Goal: Task Accomplishment & Management: Complete application form

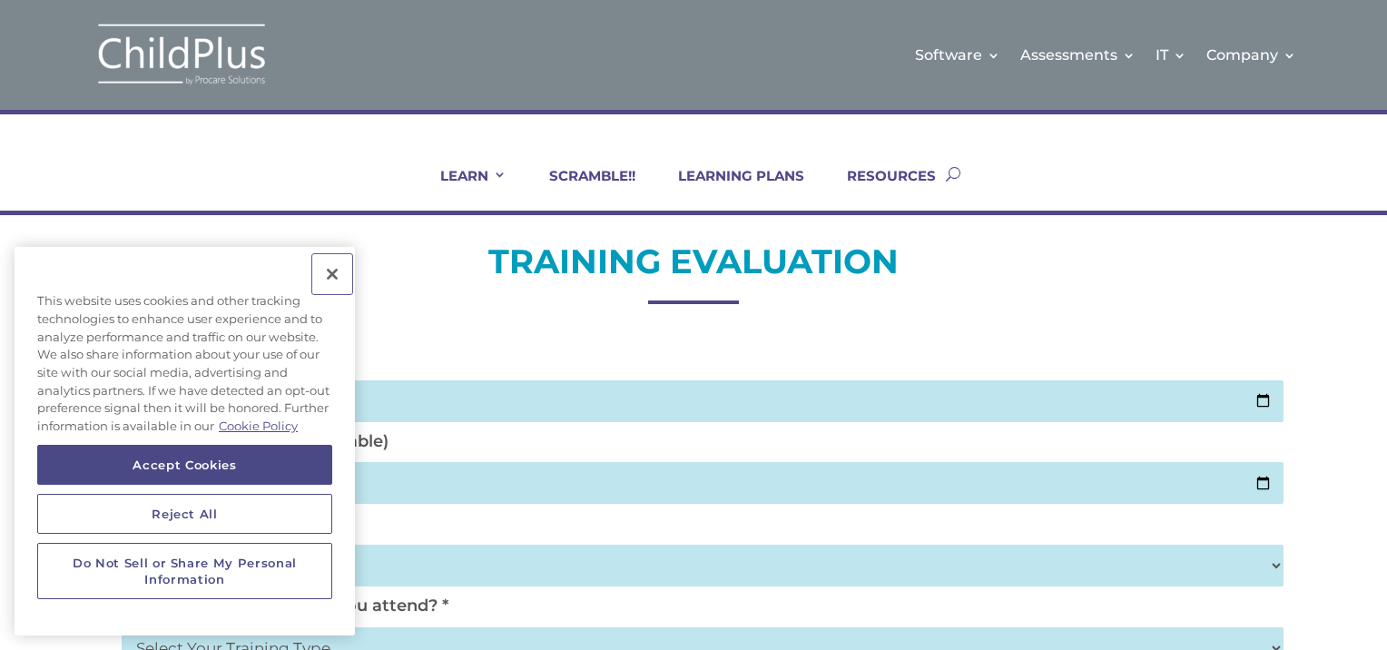
click at [334, 272] on button "Close" at bounding box center [332, 274] width 40 height 40
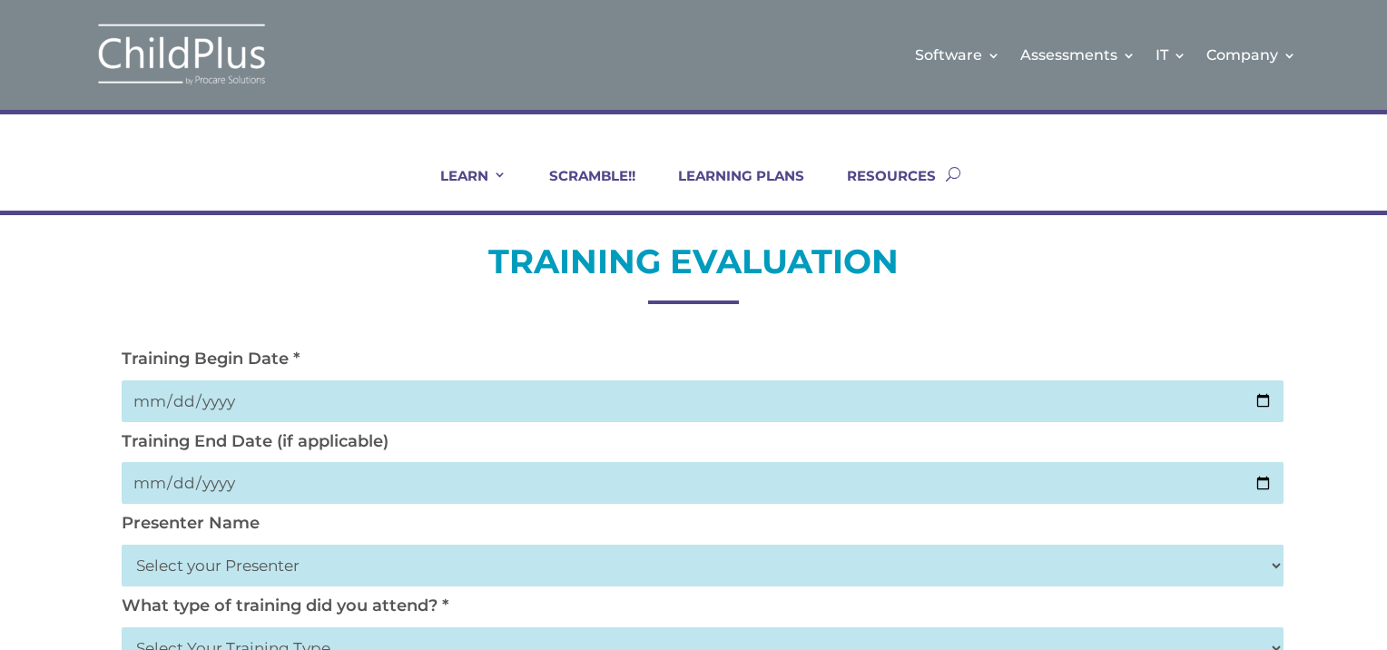
click at [334, 272] on h2 "TRAINING EVALUATION" at bounding box center [693, 266] width 1161 height 53
click at [184, 407] on input "date" at bounding box center [702, 401] width 1161 height 42
click at [1263, 397] on input "date" at bounding box center [702, 401] width 1161 height 42
type input "[DATE]"
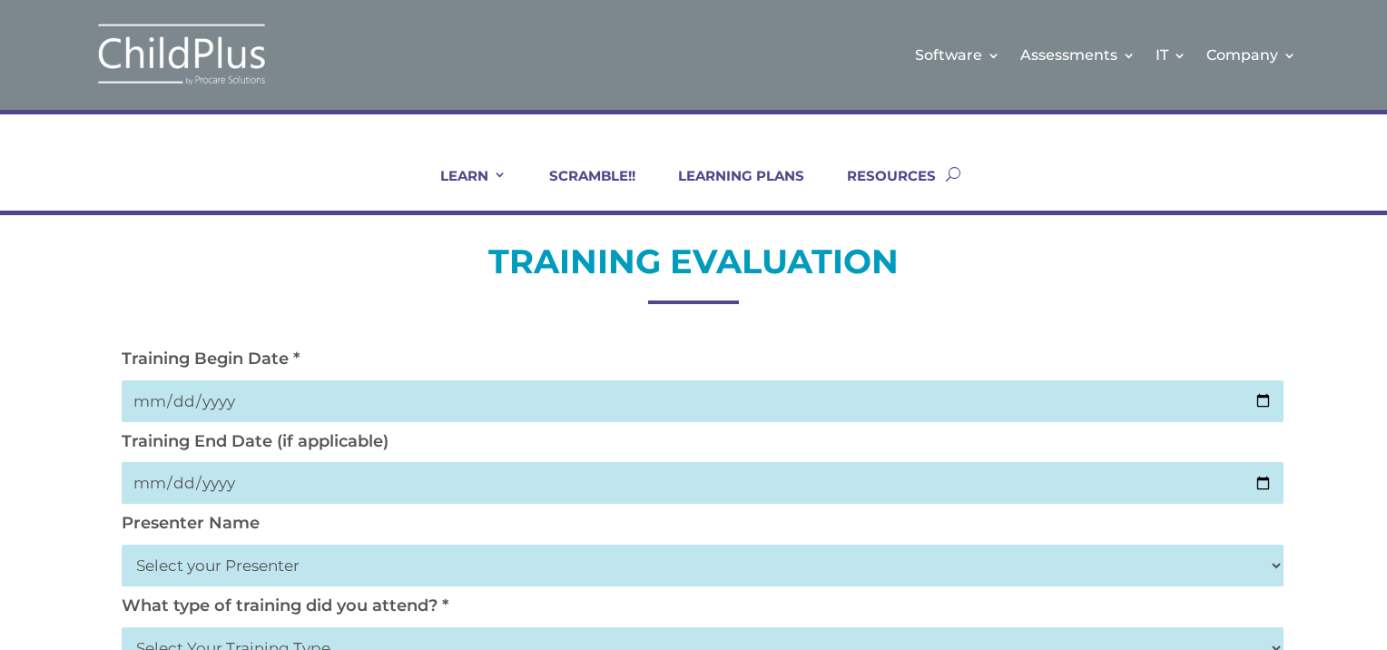
click at [1269, 486] on input "date" at bounding box center [702, 483] width 1161 height 42
type input "[DATE]"
click at [155, 561] on select "Select your Presenter [PERSON_NAME] [PERSON_NAME] [PERSON_NAME] [PERSON_NAME] […" at bounding box center [702, 565] width 1161 height 42
select select "[PERSON_NAME]"
click at [122, 544] on select "Select your Presenter [PERSON_NAME] [PERSON_NAME] [PERSON_NAME] [PERSON_NAME] […" at bounding box center [702, 565] width 1161 height 42
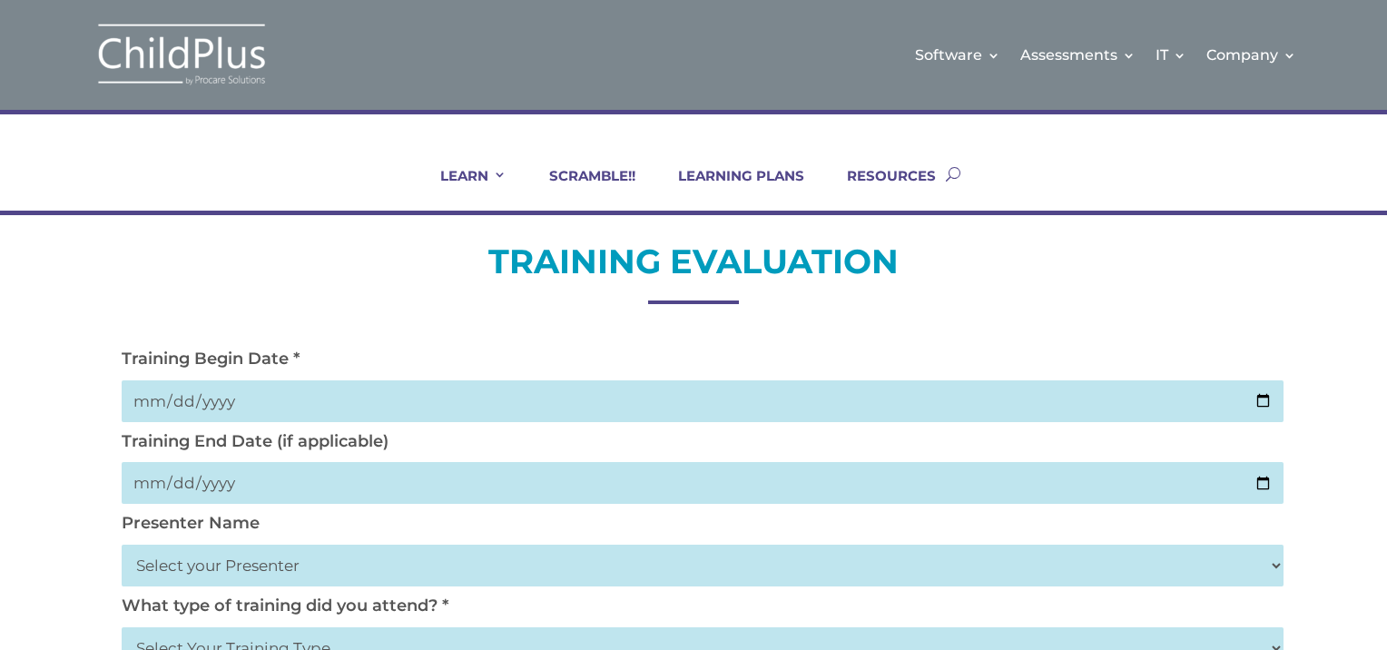
drag, startPoint x: 1373, startPoint y: 475, endPoint x: 1372, endPoint y: 505, distance: 30.9
drag, startPoint x: 1372, startPoint y: 481, endPoint x: 1340, endPoint y: 511, distance: 43.7
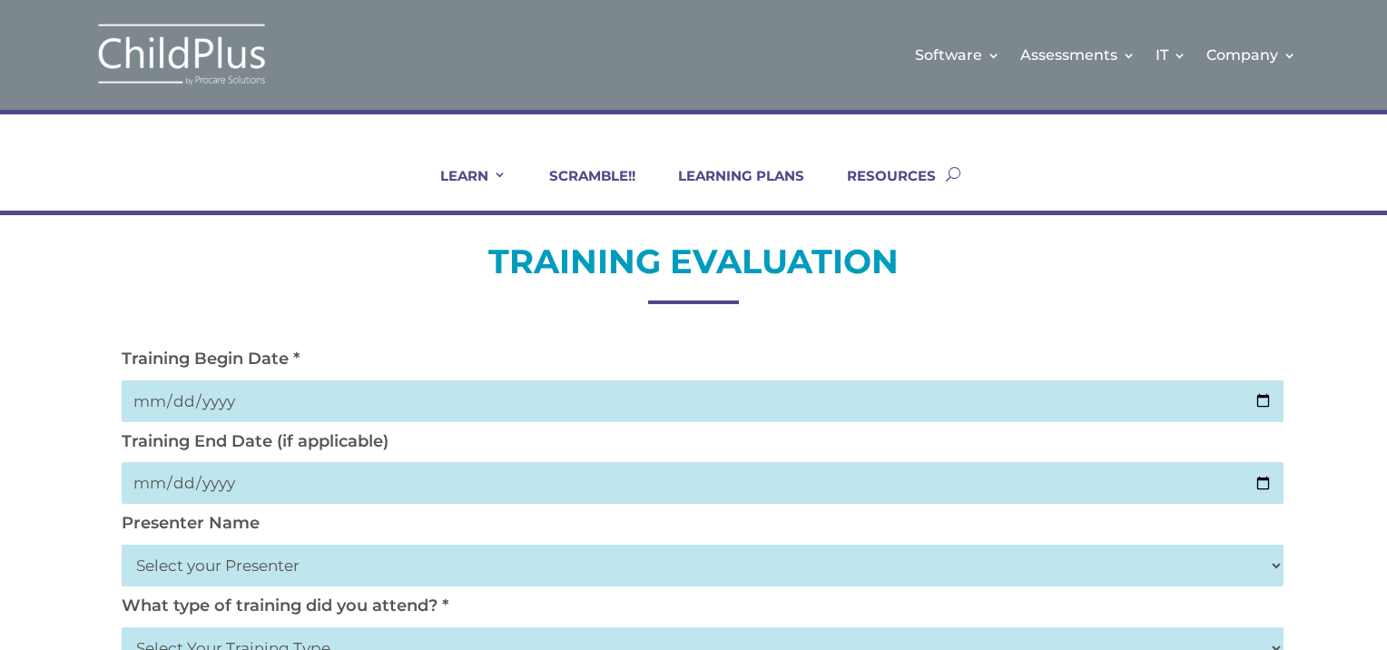
drag, startPoint x: 1386, startPoint y: 178, endPoint x: 1258, endPoint y: 95, distance: 152.3
click at [1263, 174] on div "LEARN IN-PERSON Consulting On-site Events Summit Scramble!! ONLINE Courses Cert…" at bounding box center [693, 162] width 1387 height 105
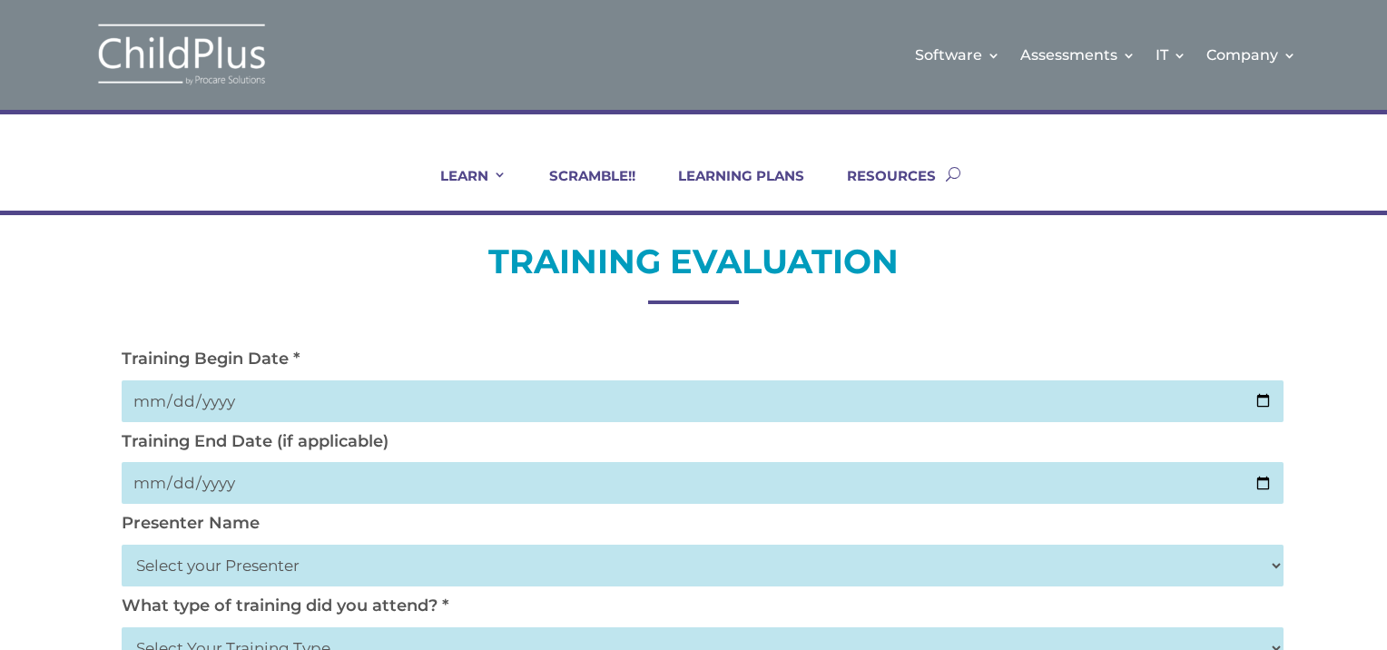
click at [1380, 123] on div "LEARN IN-PERSON Consulting On-site Events Summit Scramble!! ONLINE Courses Cert…" at bounding box center [693, 162] width 1387 height 105
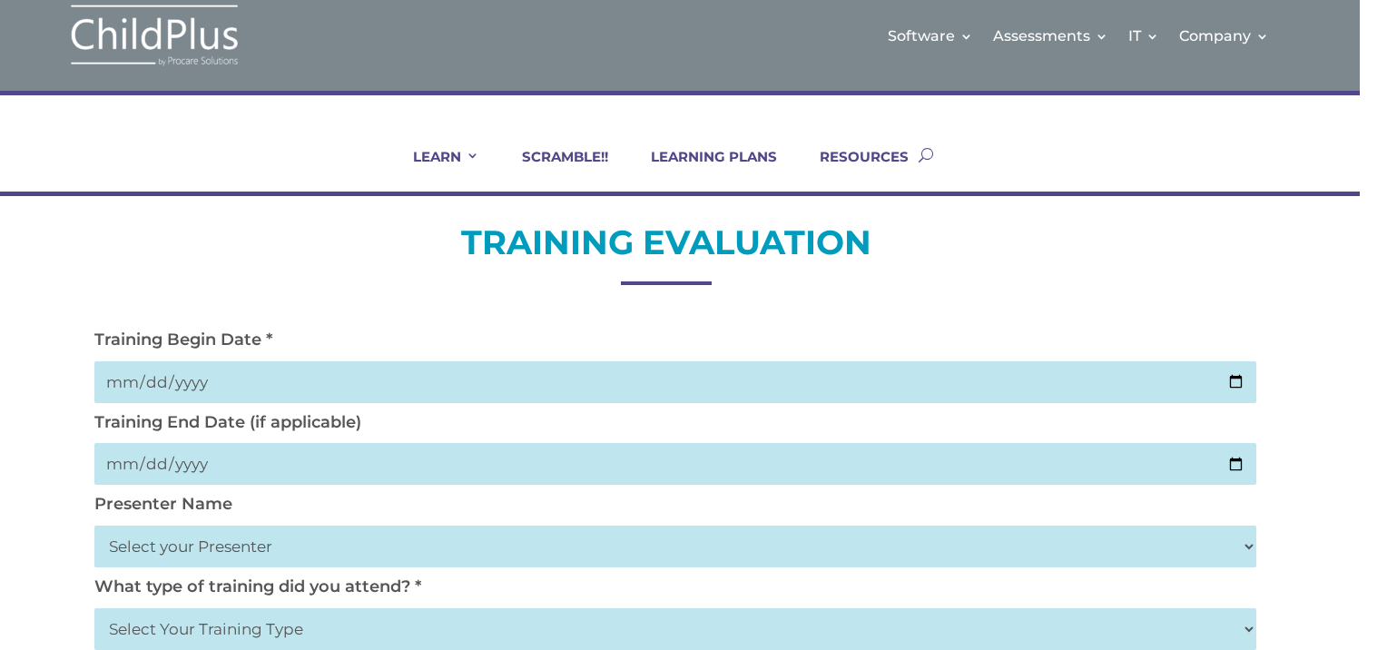
click at [1242, 644] on select "Select Your Training Type On-site (at your agency) Virtual Visit Live Group Web…" at bounding box center [674, 629] width 1161 height 42
select select "Virtual Visit"
click at [94, 608] on select "Select Your Training Type On-site (at your agency) Virtual Visit Live Group Web…" at bounding box center [674, 629] width 1161 height 42
click at [1248, 628] on select "Select Your Training Type On-site (at your agency) Virtual Visit Live Group Web…" at bounding box center [674, 629] width 1161 height 42
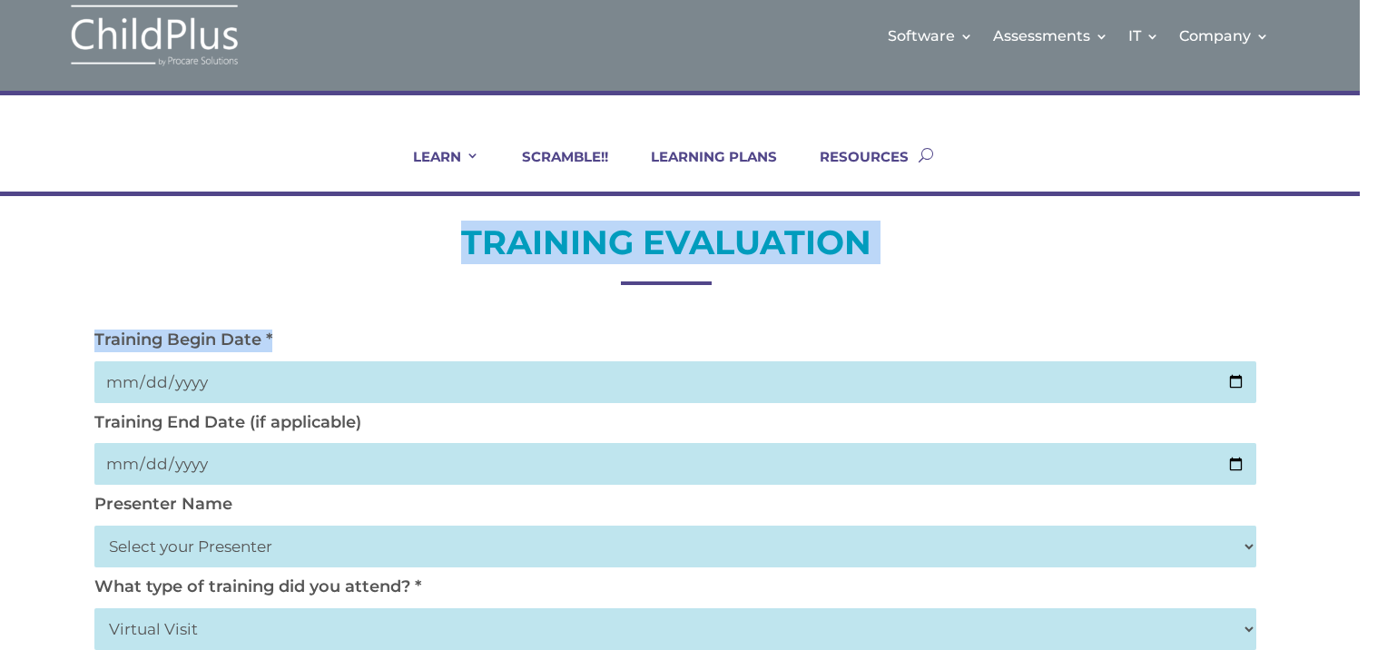
drag, startPoint x: 1376, startPoint y: 148, endPoint x: 1389, endPoint y: 368, distance: 220.9
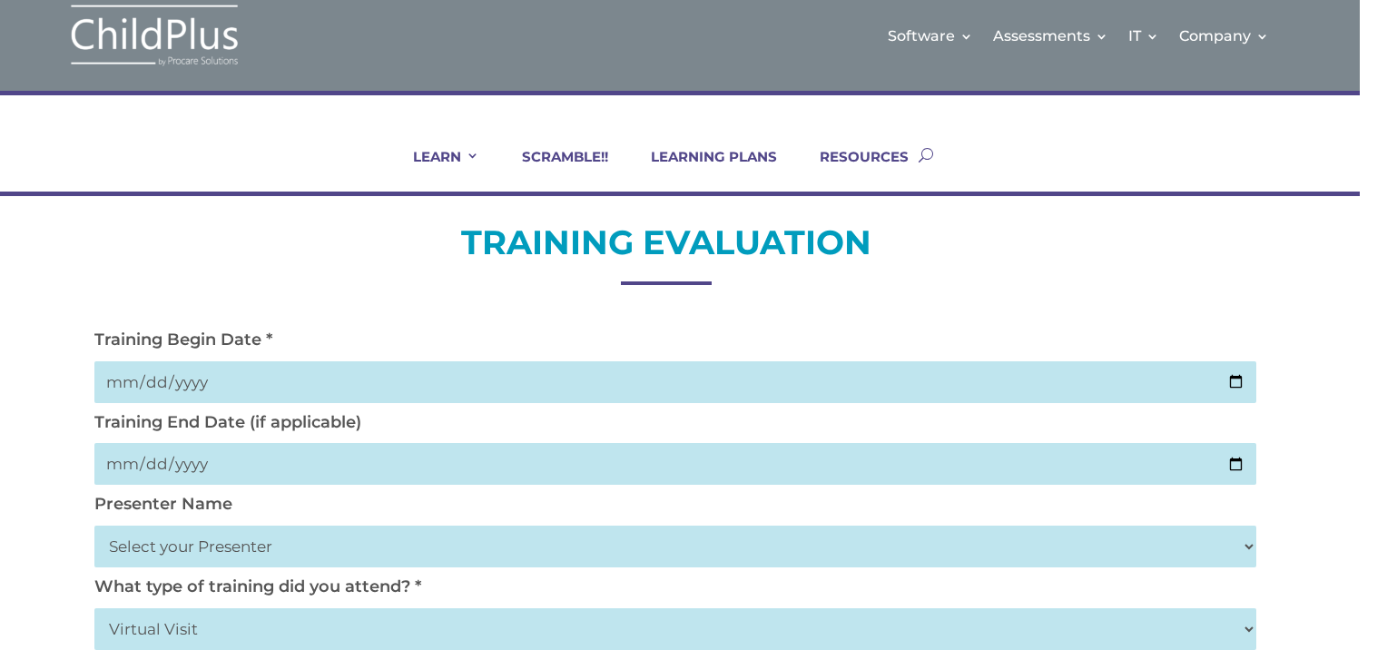
drag, startPoint x: 1318, startPoint y: 524, endPoint x: 1360, endPoint y: 330, distance: 197.9
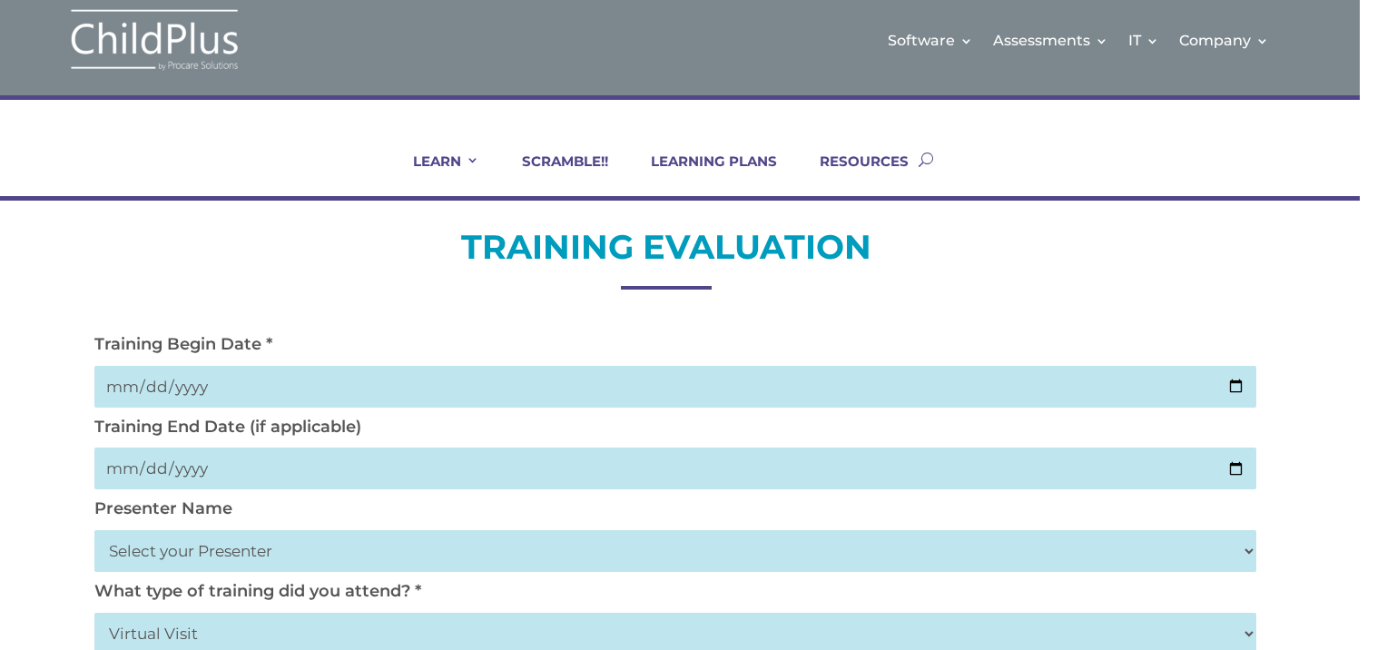
scroll to position [15, 0]
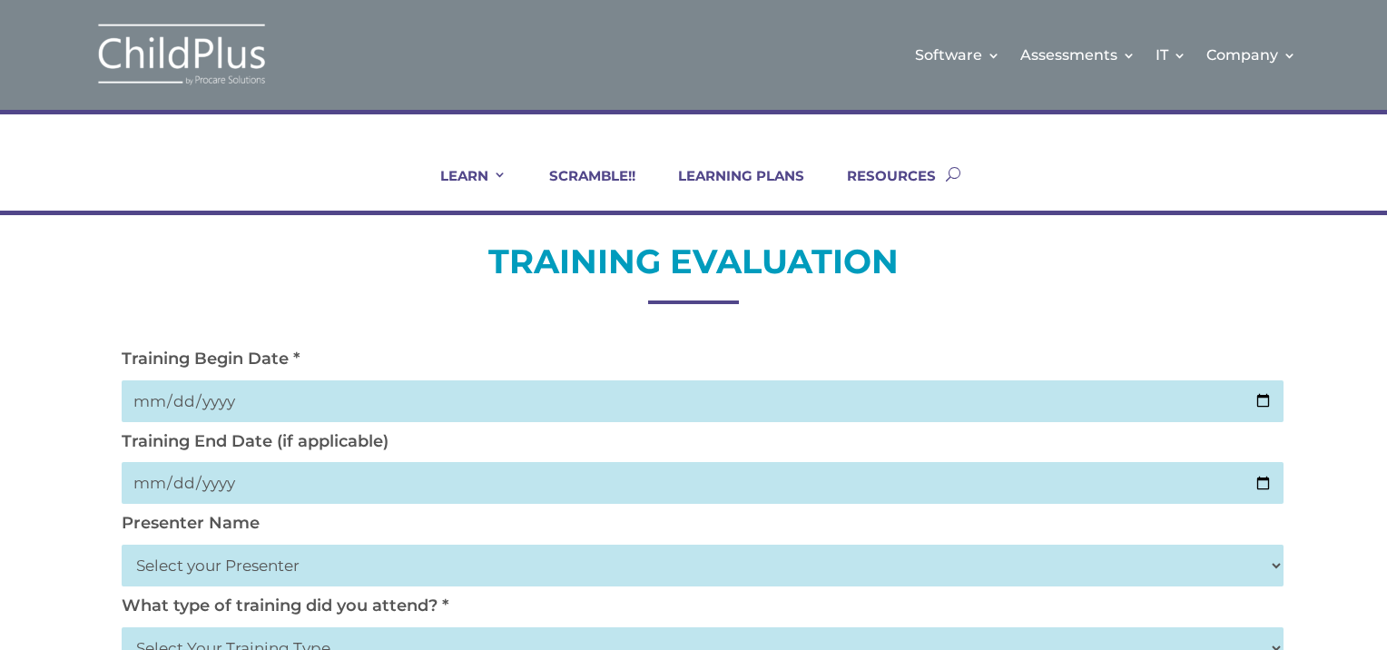
click at [1263, 400] on input "date" at bounding box center [702, 401] width 1161 height 42
click at [1258, 400] on input "[DATE]" at bounding box center [702, 401] width 1161 height 42
type input "[DATE]"
click at [1257, 481] on input "date" at bounding box center [702, 483] width 1161 height 42
type input "[DATE]"
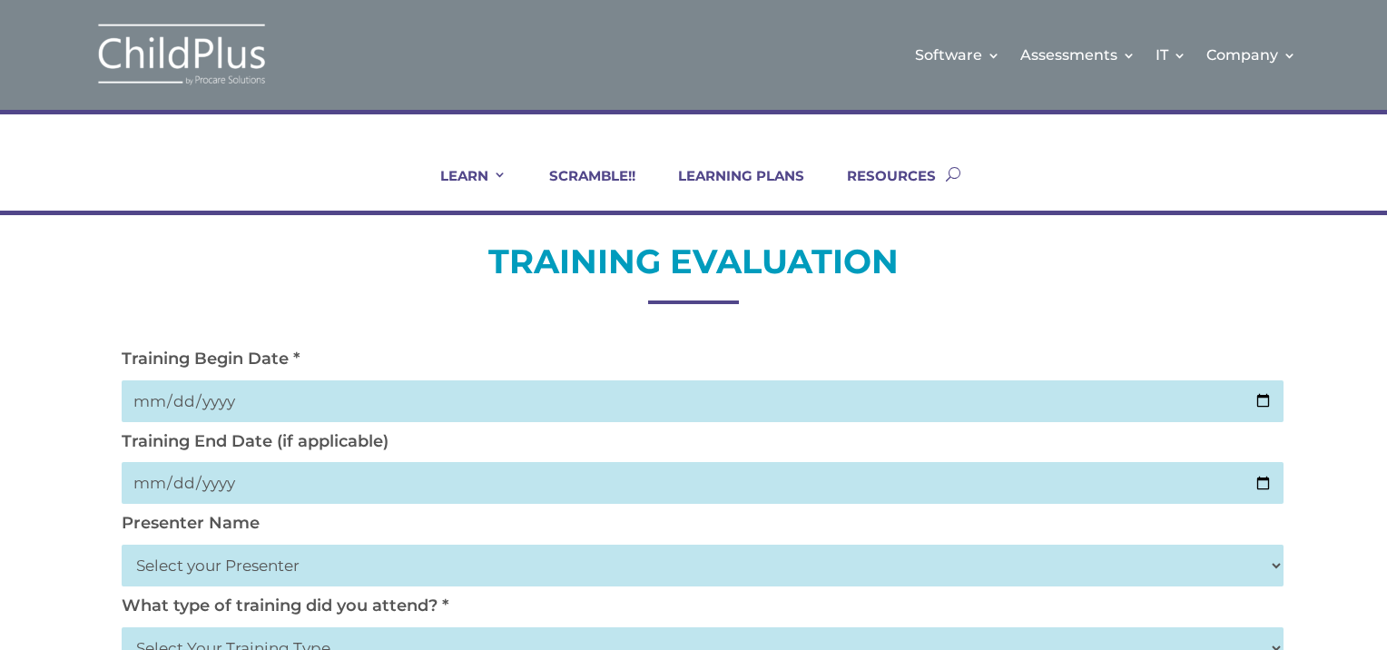
click at [389, 573] on select "Select your Presenter [PERSON_NAME] [PERSON_NAME] [PERSON_NAME] [PERSON_NAME] […" at bounding box center [702, 565] width 1161 height 42
click at [298, 570] on select "Select your Presenter [PERSON_NAME] [PERSON_NAME] [PERSON_NAME] [PERSON_NAME] […" at bounding box center [702, 565] width 1161 height 42
click at [1163, 550] on select "Select your Presenter [PERSON_NAME] [PERSON_NAME] [PERSON_NAME] [PERSON_NAME] […" at bounding box center [702, 565] width 1161 height 42
select select "[PERSON_NAME]"
click at [122, 544] on select "Select your Presenter [PERSON_NAME] [PERSON_NAME] [PERSON_NAME] [PERSON_NAME] […" at bounding box center [702, 565] width 1161 height 42
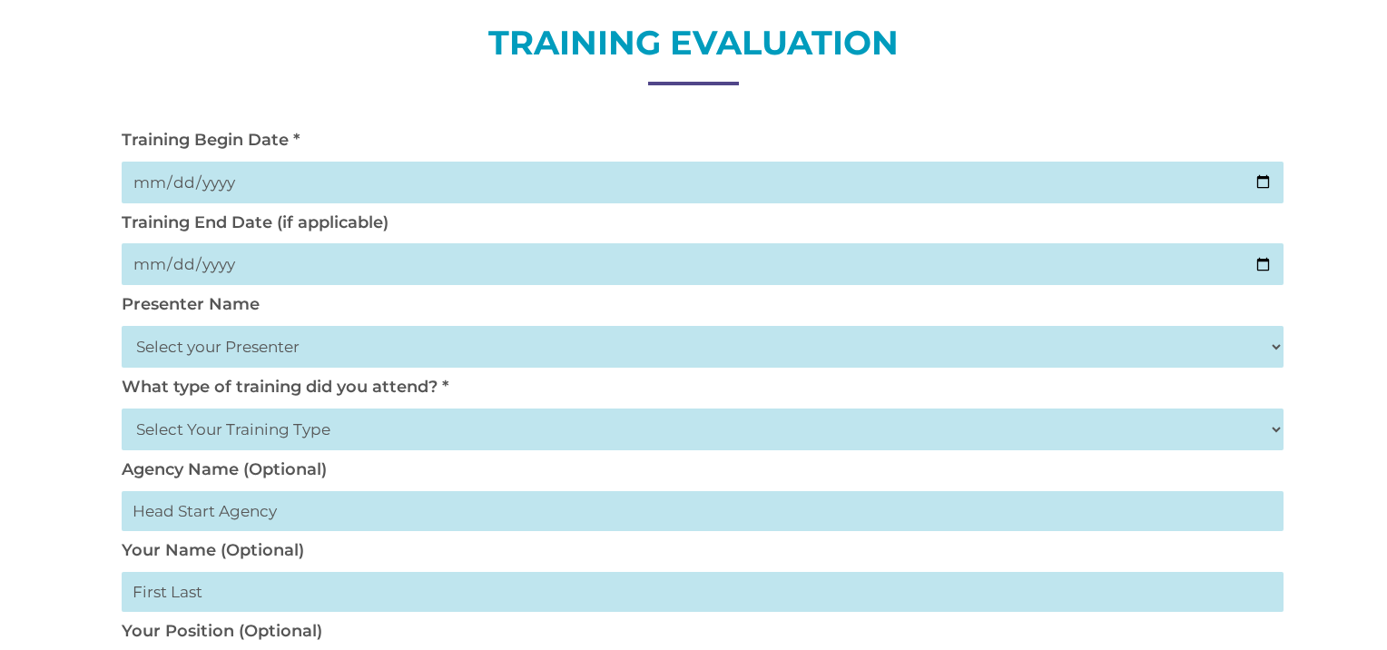
scroll to position [220, 0]
click at [1271, 423] on select "Select Your Training Type On-site (at your agency) Virtual Visit Live Group Web…" at bounding box center [702, 428] width 1161 height 42
select select "Virtual Visit"
click at [122, 407] on select "Select Your Training Type On-site (at your agency) Virtual Visit Live Group Web…" at bounding box center [702, 428] width 1161 height 42
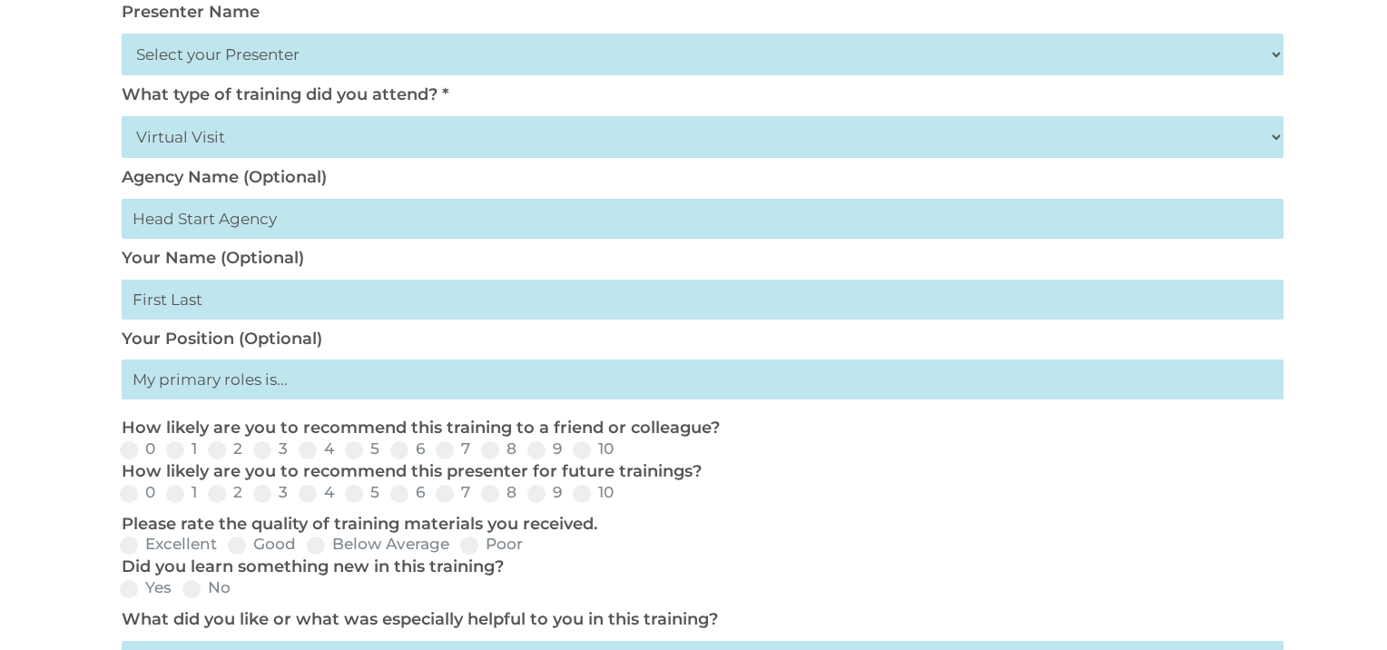
scroll to position [514, 0]
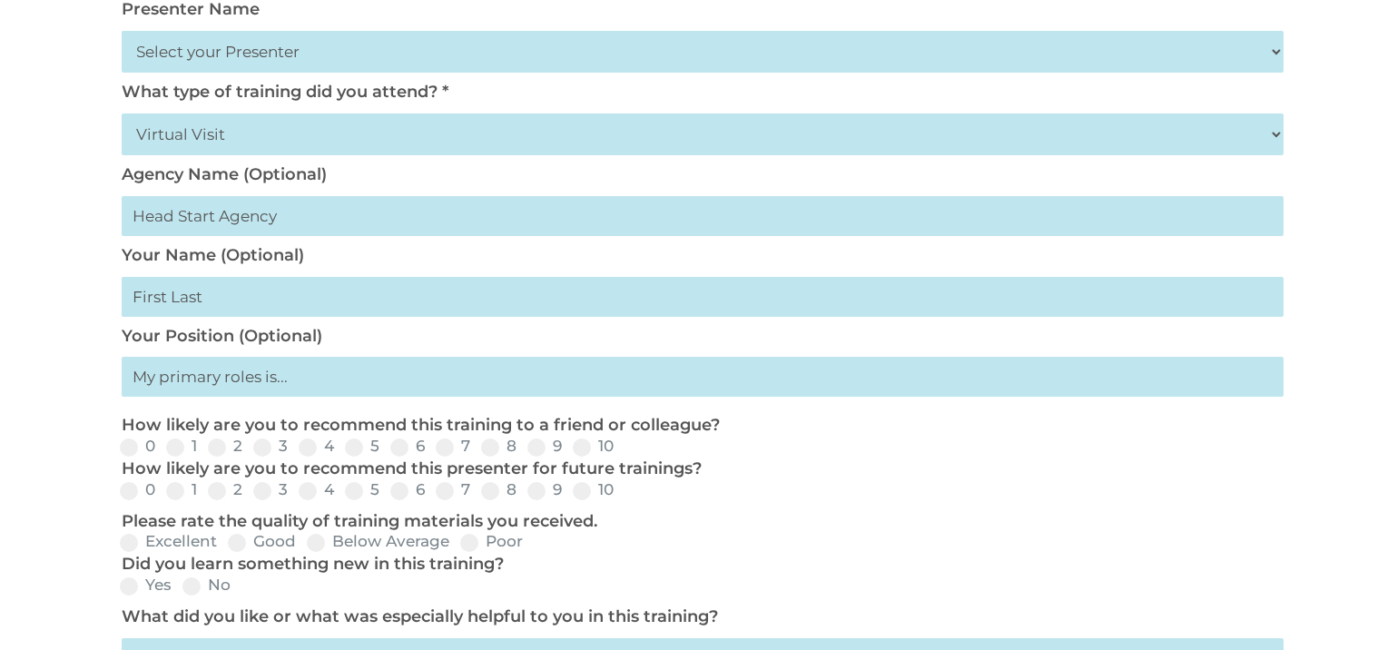
click at [187, 305] on input "text" at bounding box center [702, 297] width 1161 height 40
type input "[PERSON_NAME]"
click at [290, 383] on input "text" at bounding box center [702, 377] width 1161 height 40
click at [298, 373] on input "text" at bounding box center [702, 377] width 1161 height 40
click at [288, 378] on input "text" at bounding box center [702, 377] width 1161 height 40
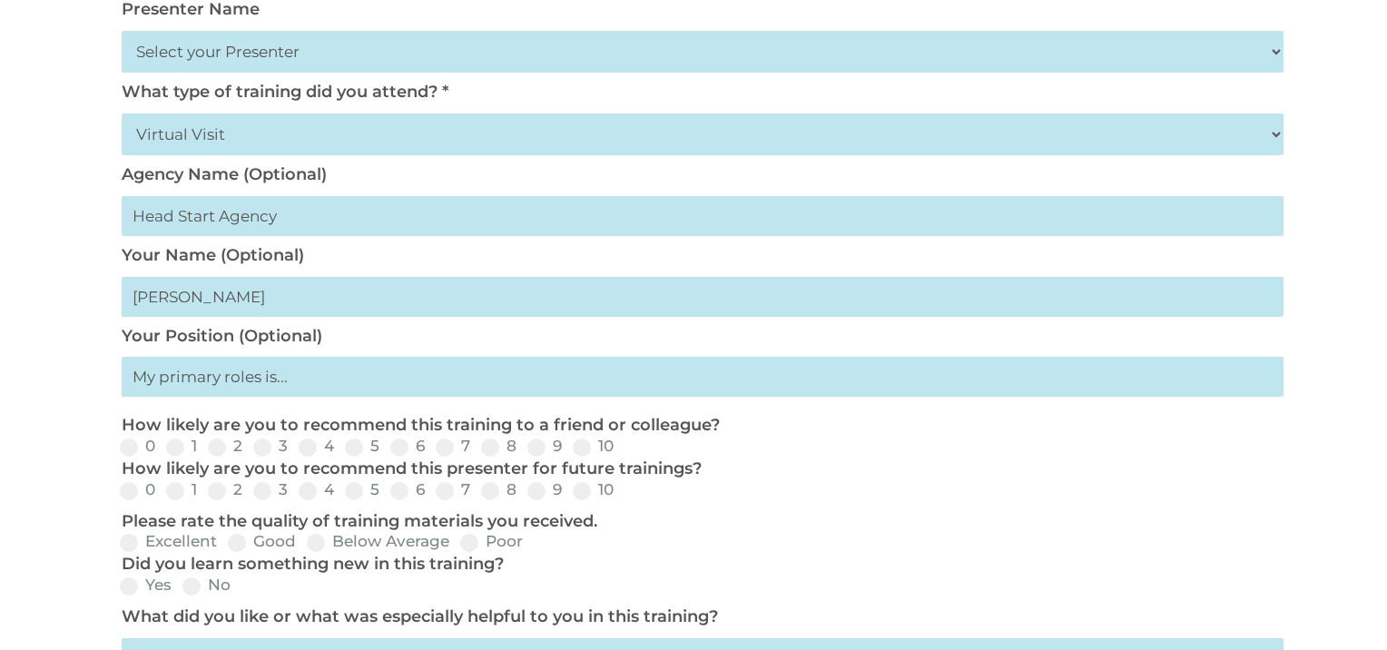
click at [289, 378] on input "text" at bounding box center [702, 377] width 1161 height 40
click at [289, 380] on input "text" at bounding box center [702, 377] width 1161 height 40
type input "CD"
click at [534, 446] on span at bounding box center [536, 447] width 18 height 18
click at [571, 447] on input "9" at bounding box center [577, 453] width 12 height 12
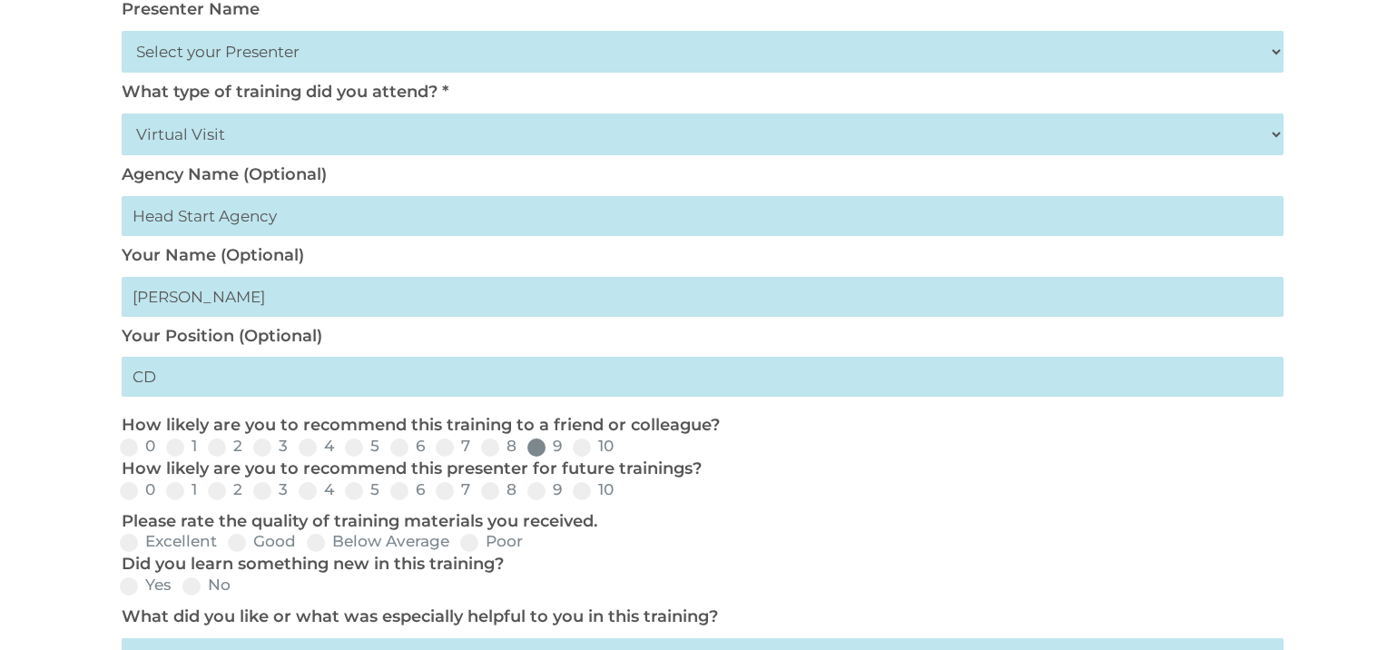
radio input "true"
click at [575, 490] on span at bounding box center [582, 491] width 18 height 18
click at [622, 491] on input "10" at bounding box center [628, 497] width 12 height 12
radio input "true"
click at [132, 540] on span at bounding box center [129, 543] width 18 height 18
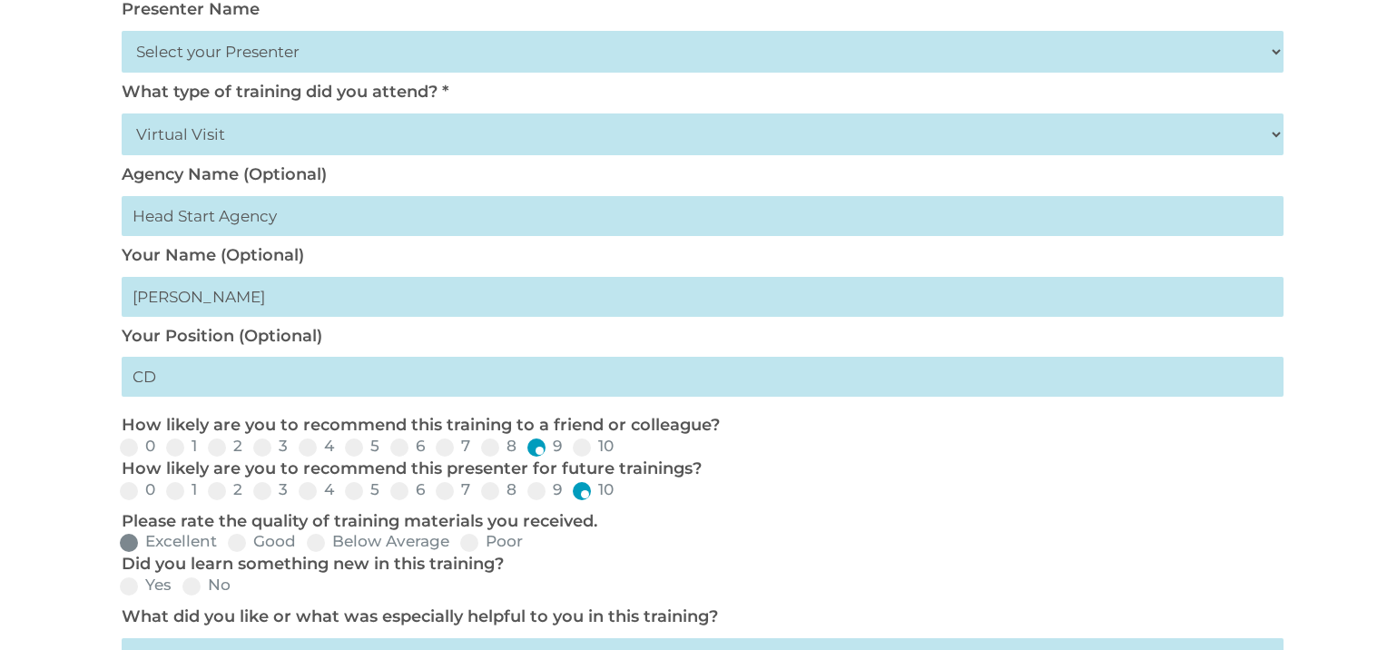
click at [226, 543] on input "Excellent" at bounding box center [232, 549] width 12 height 12
radio input "true"
click at [137, 588] on span at bounding box center [129, 586] width 18 height 18
click at [181, 588] on input "Yes" at bounding box center [187, 592] width 12 height 12
radio input "true"
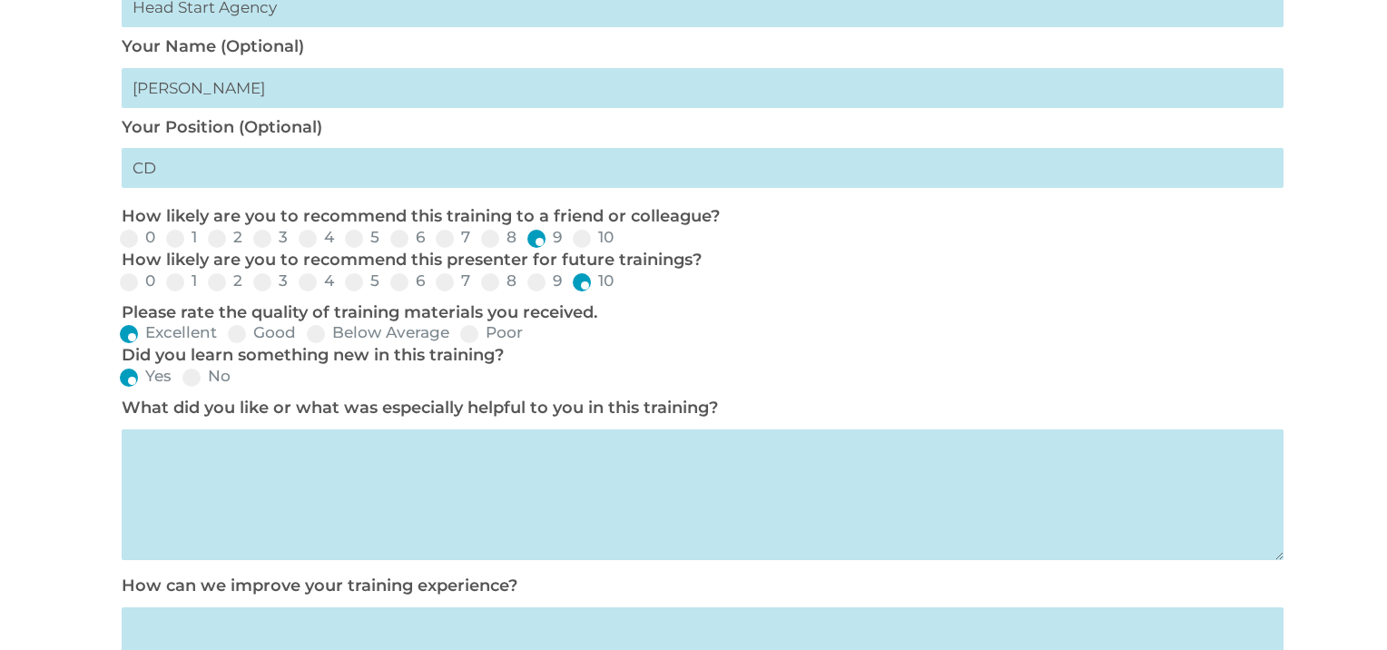
scroll to position [733, 0]
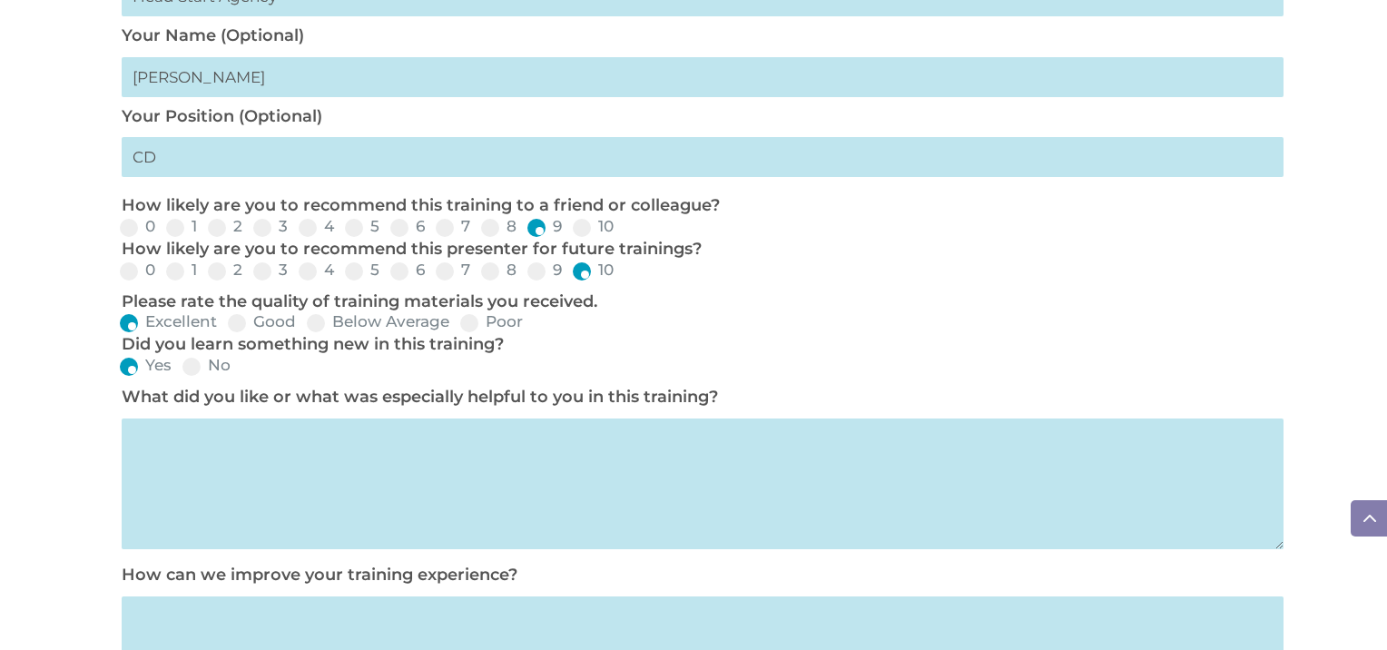
click at [161, 457] on textarea at bounding box center [702, 483] width 1161 height 131
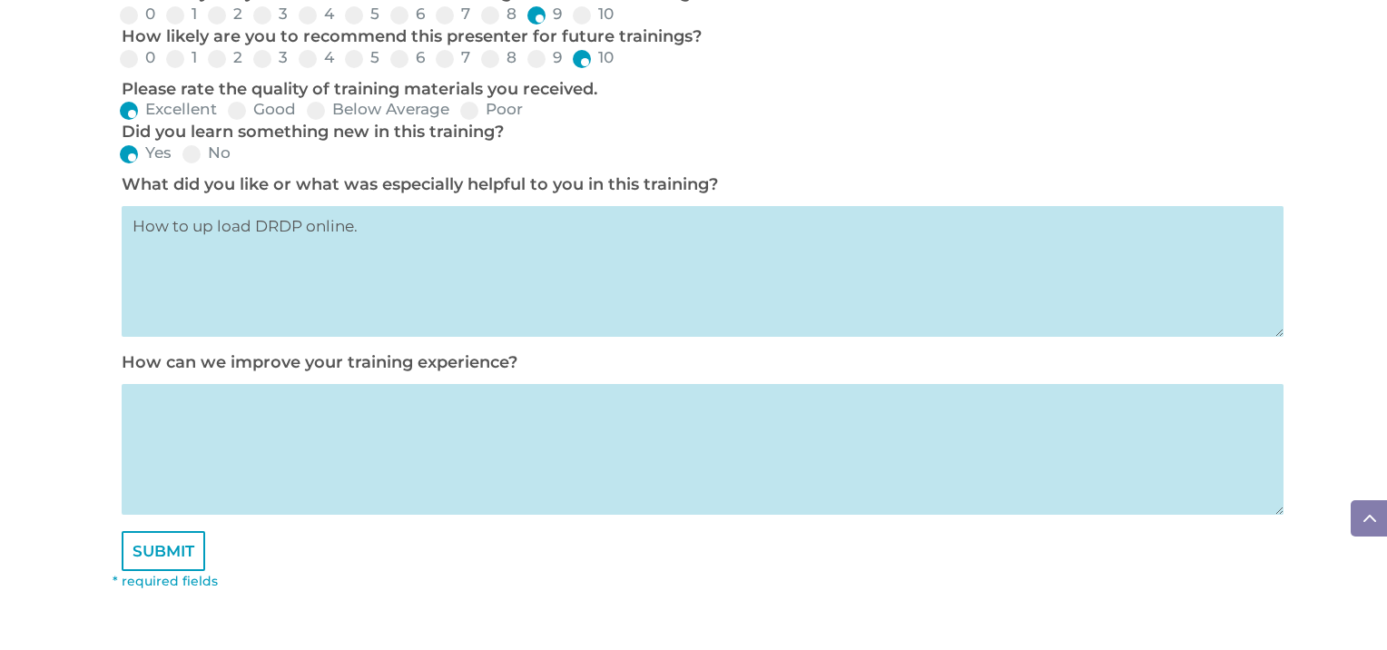
scroll to position [952, 0]
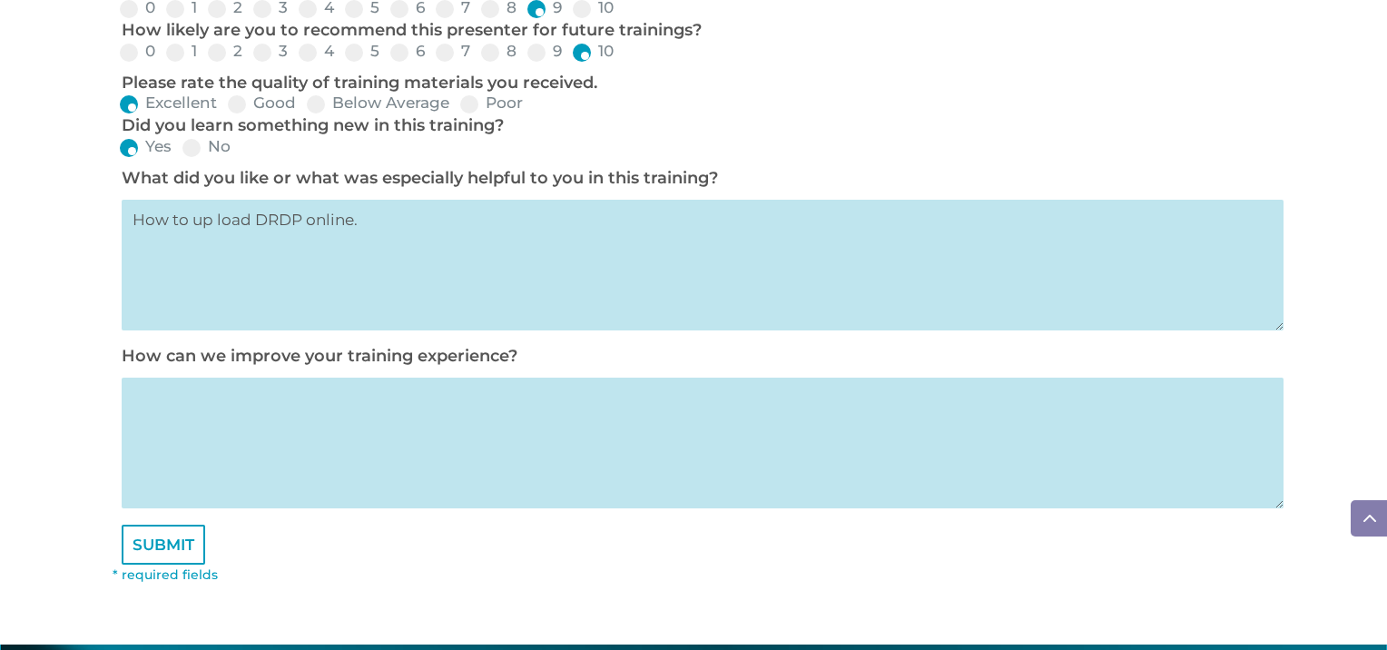
type textarea "How to up load DRDP online."
click at [168, 421] on textarea at bounding box center [702, 442] width 1161 height 131
type textarea "It was Wonder"
click at [191, 553] on input "SUBMIT" at bounding box center [163, 544] width 83 height 40
